Goal: Information Seeking & Learning: Learn about a topic

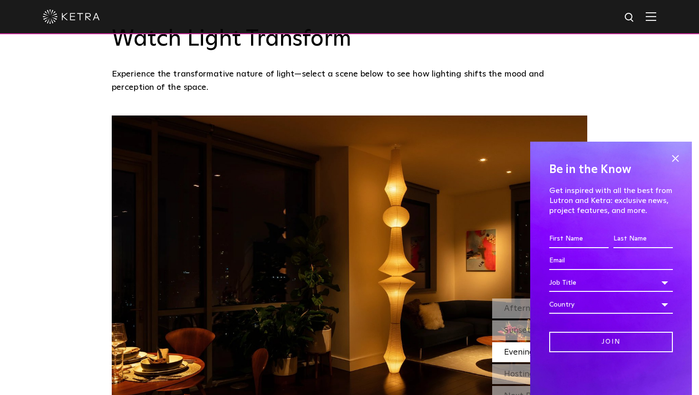
scroll to position [773, 0]
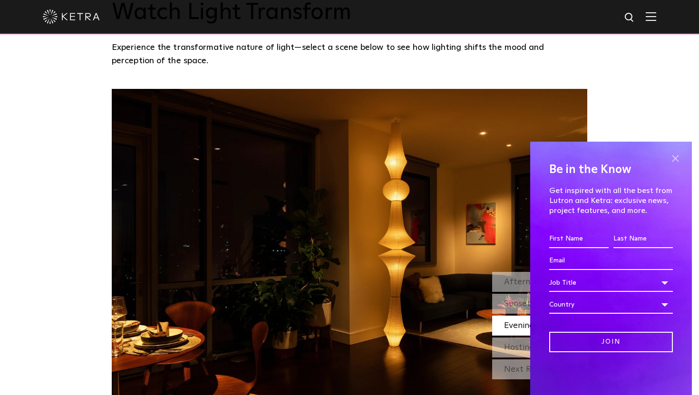
click at [675, 155] on span at bounding box center [675, 158] width 14 height 14
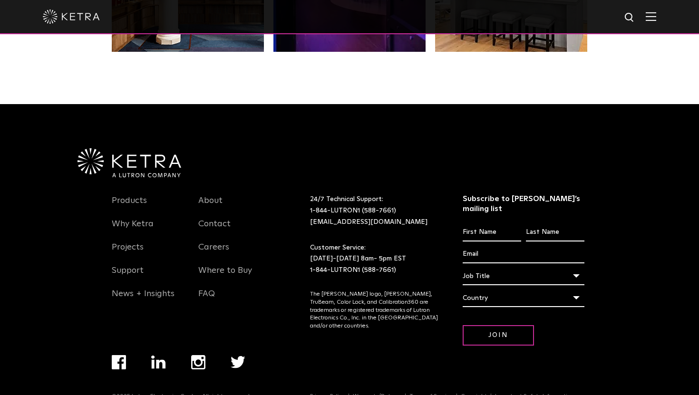
scroll to position [1997, 0]
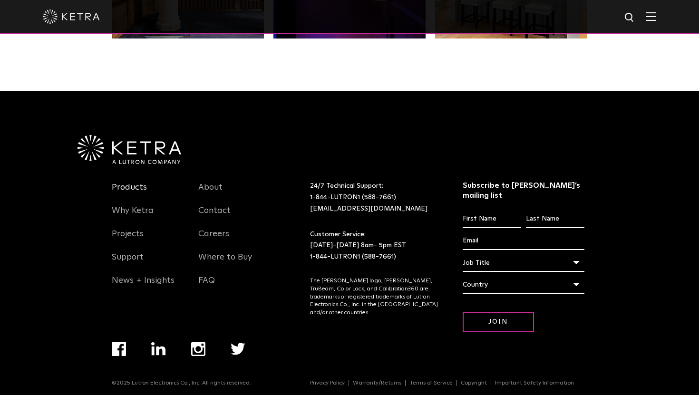
click at [140, 188] on link "Products" at bounding box center [129, 193] width 35 height 22
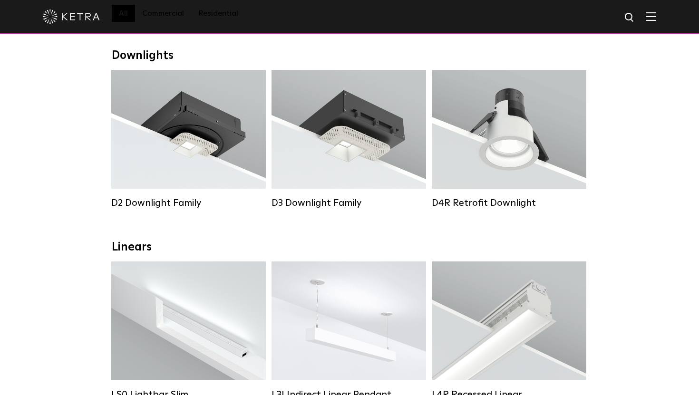
scroll to position [132, 0]
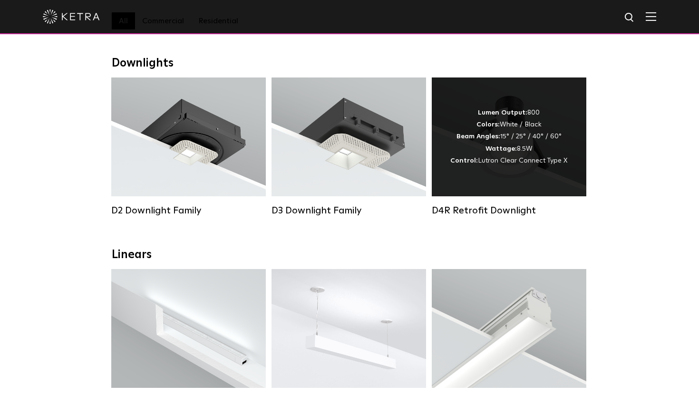
click at [478, 165] on div "Lumen Output: 800 Colors: White / Black Beam Angles: 15° / 25° / 40° / 60° Watt…" at bounding box center [508, 137] width 117 height 60
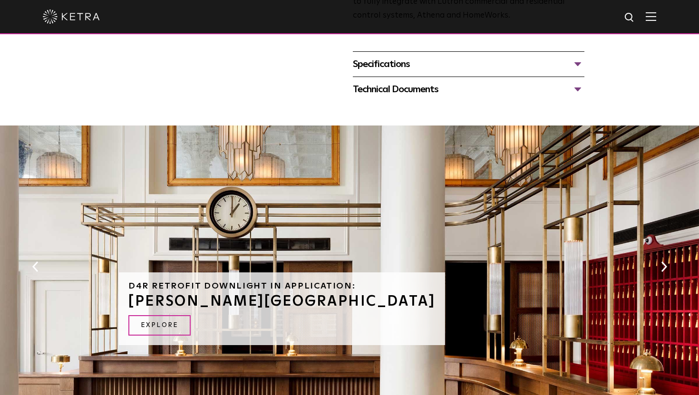
scroll to position [462, 0]
